Goal: Information Seeking & Learning: Learn about a topic

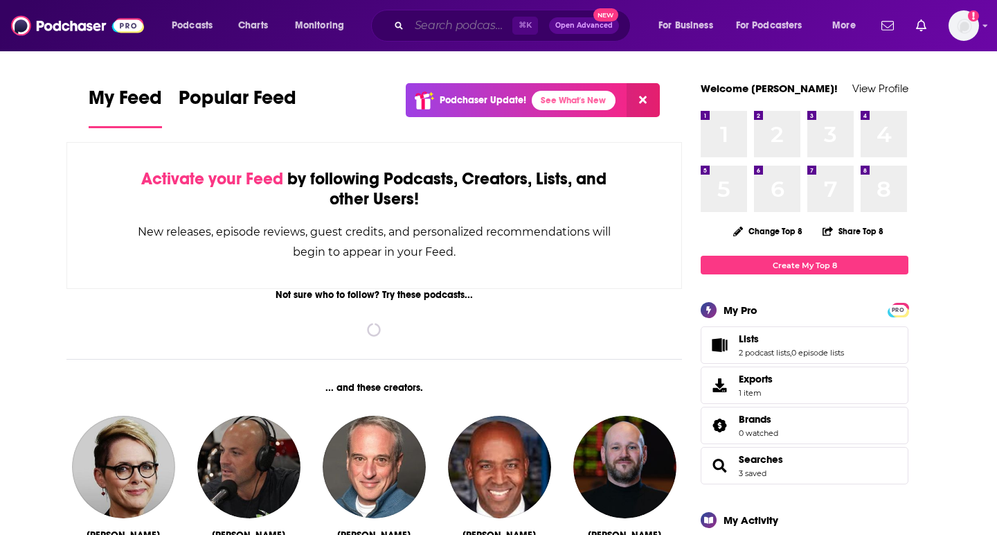
click at [447, 24] on input "Search podcasts, credits, & more..." at bounding box center [460, 26] width 103 height 22
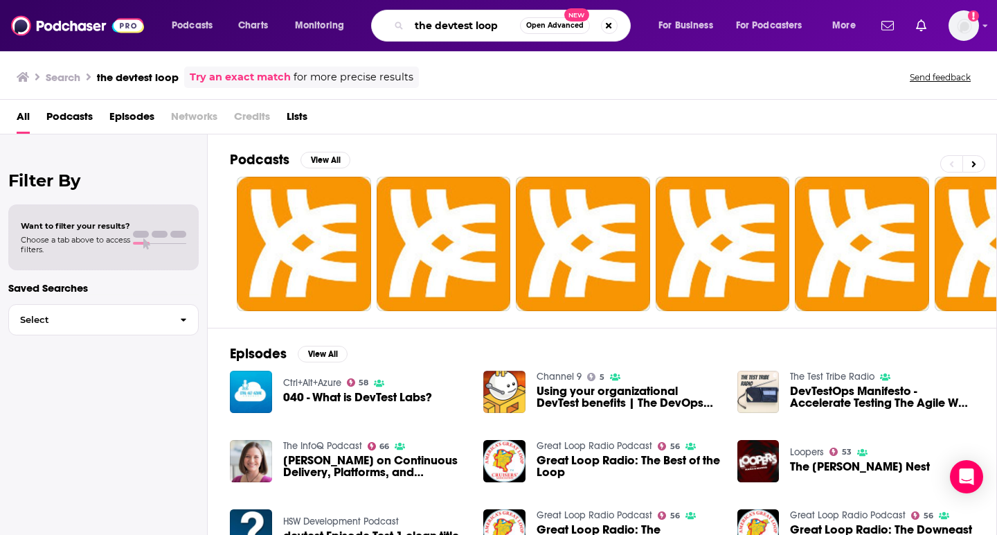
click at [443, 32] on input "the devtest loop" at bounding box center [464, 26] width 111 height 22
drag, startPoint x: 506, startPoint y: 30, endPoint x: 361, endPoint y: 21, distance: 144.3
click at [361, 21] on div "Podcasts Charts Monitoring the devtest loop Open Advanced New For Business For …" at bounding box center [515, 26] width 707 height 32
paste input "The Devtest Loop Podcast"
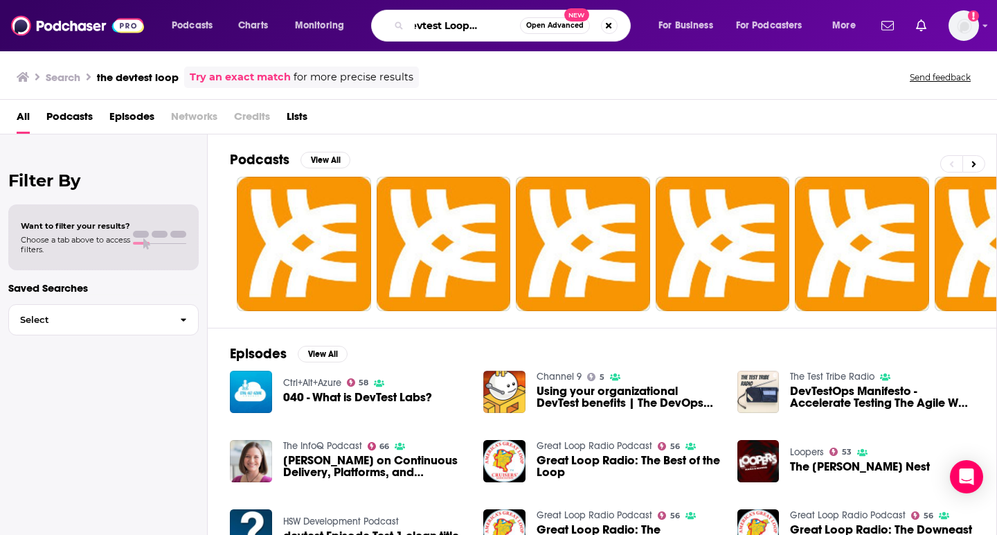
type input "The Devtest Loop Podcast"
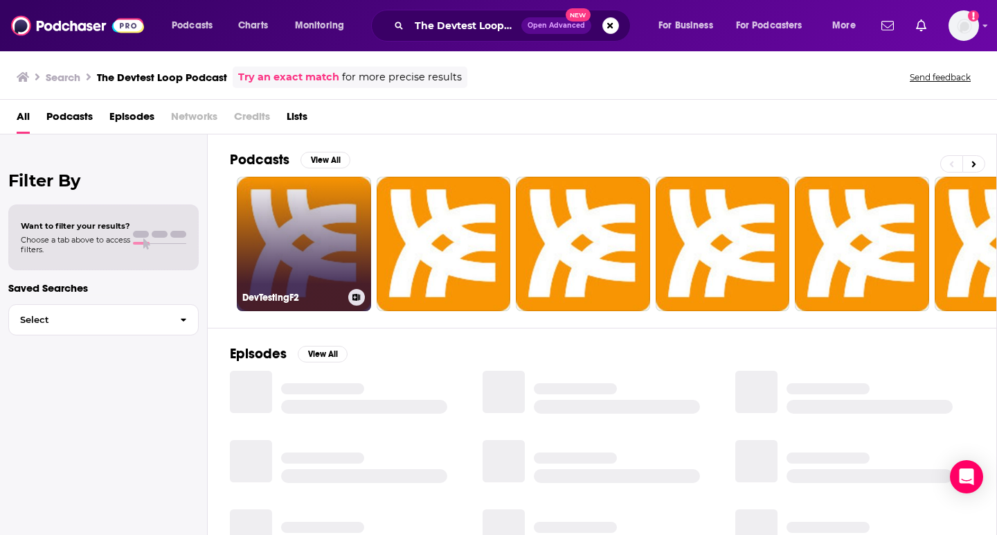
click at [294, 242] on link "DevTestingF2" at bounding box center [304, 244] width 134 height 134
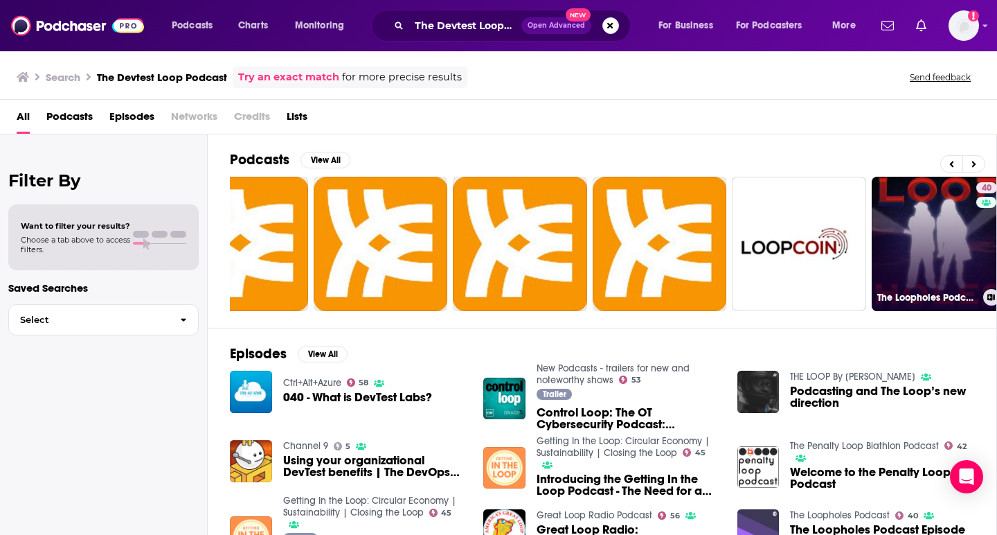
scroll to position [0, 300]
